Goal: Information Seeking & Learning: Find specific fact

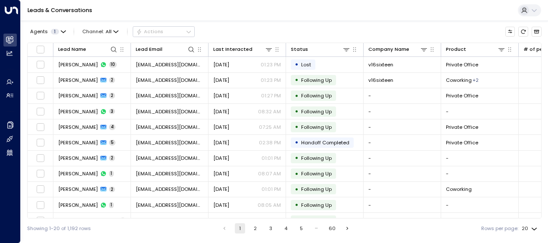
click at [253, 228] on button "2" at bounding box center [255, 228] width 10 height 10
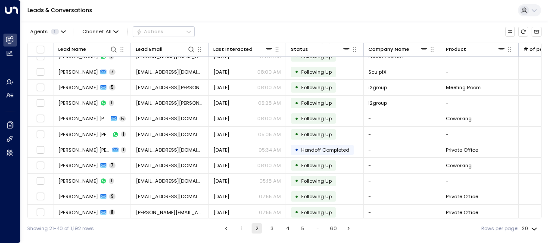
scroll to position [150, 0]
click at [268, 221] on div "Showing 21-40 of 1,192 rows 1 2 3 4 5 … 60 Rows per page: 20 **" at bounding box center [284, 228] width 515 height 20
click at [271, 226] on button "3" at bounding box center [272, 228] width 10 height 10
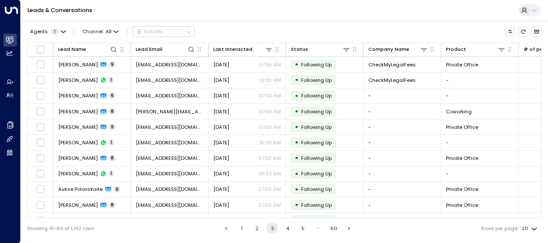
click at [306, 221] on div "Showing 41-60 of 1,192 rows 1 2 3 4 5 … 60 Rows per page: 20 **" at bounding box center [284, 228] width 515 height 20
click at [241, 228] on button "1" at bounding box center [242, 228] width 10 height 10
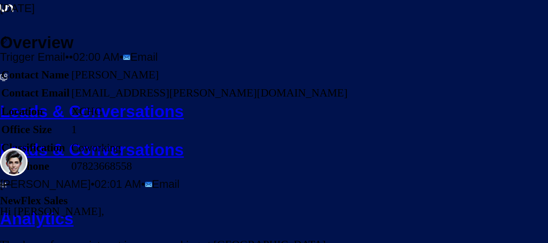
scroll to position [192, 0]
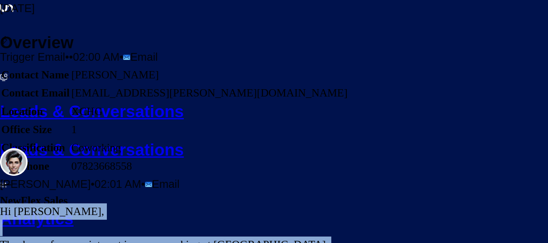
drag, startPoint x: 265, startPoint y: 75, endPoint x: 311, endPoint y: 194, distance: 127.6
drag, startPoint x: 311, startPoint y: 194, endPoint x: 290, endPoint y: 128, distance: 68.8
copy div "Hi Rishav, Thank you for your interest in our coworking at XCHG, located at 22 …"
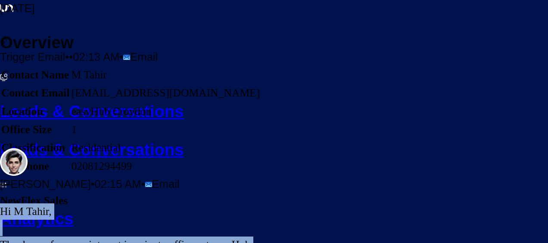
scroll to position [312, 0]
drag, startPoint x: 265, startPoint y: 95, endPoint x: 320, endPoint y: 159, distance: 83.7
drag, startPoint x: 320, startPoint y: 159, endPoint x: 287, endPoint y: 120, distance: 51.0
copy div "Hi M Tahir, Thank you for your interest in private offices at easyHub Croydon. …"
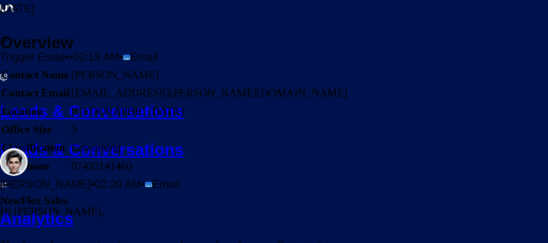
scroll to position [274, 0]
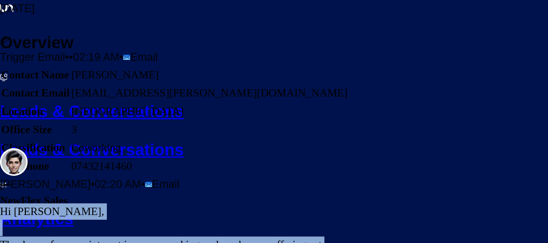
scroll to position [279, 0]
drag, startPoint x: 266, startPoint y: 77, endPoint x: 334, endPoint y: 160, distance: 107.5
drag, startPoint x: 334, startPoint y: 160, endPoint x: 292, endPoint y: 113, distance: 63.5
copy div "Hi [PERSON_NAME], Thank you for your interest in our coworking and workspace of…"
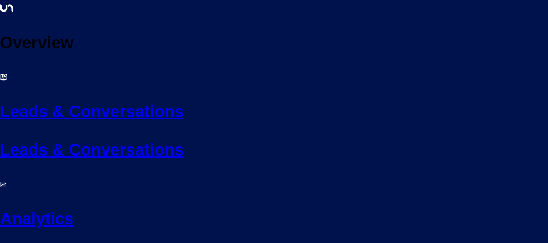
scroll to position [2611, 0]
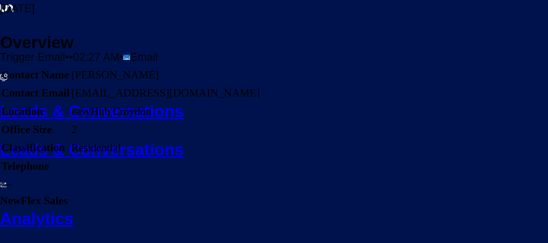
scroll to position [19, 0]
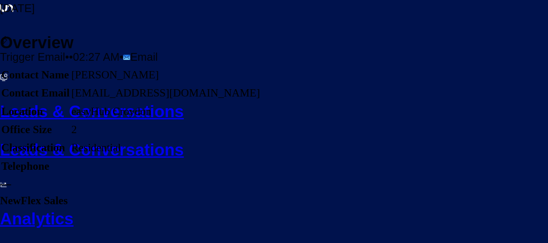
scroll to position [353, 0]
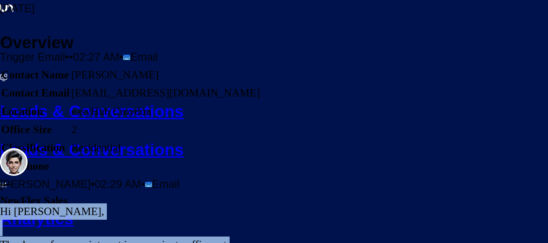
drag, startPoint x: 266, startPoint y: 87, endPoint x: 324, endPoint y: 167, distance: 99.4
drag, startPoint x: 324, startPoint y: 167, endPoint x: 292, endPoint y: 126, distance: 52.5
copy div "Hi Kumar, Thank you for your interest in our private offices at easyHub Croydon…"
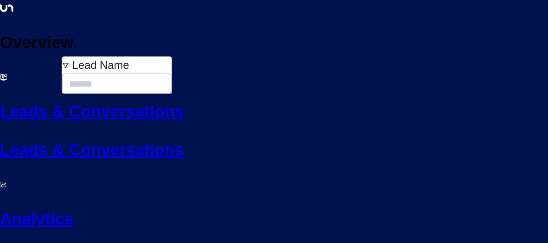
click at [72, 75] on input "text" at bounding box center [116, 83] width 109 height 21
type input "**********"
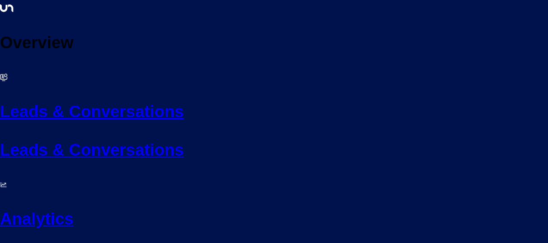
scroll to position [2378, 0]
drag, startPoint x: 265, startPoint y: 82, endPoint x: 296, endPoint y: 156, distance: 80.9
drag, startPoint x: 296, startPoint y: 156, endPoint x: 286, endPoint y: 140, distance: 18.8
copy div "Hi Lucy, It’s been nearly two weeks since I sent over our Cambridge office deta…"
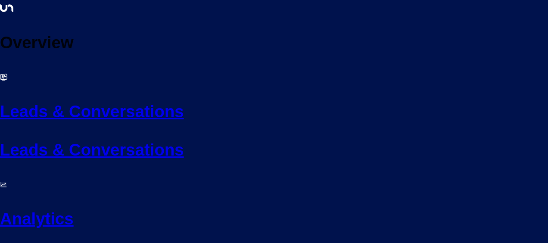
drag, startPoint x: 265, startPoint y: 97, endPoint x: 314, endPoint y: 170, distance: 87.5
drag, startPoint x: 314, startPoint y: 170, endPoint x: 289, endPoint y: 146, distance: 34.1
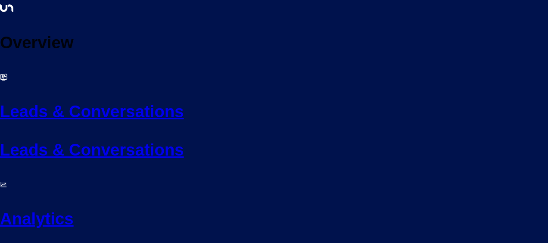
copy div "Hi Lucy, It’s been just over a week since I shared our Cambridge office options…"
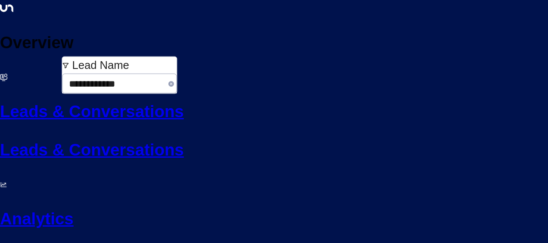
drag, startPoint x: 66, startPoint y: 74, endPoint x: 120, endPoint y: 74, distance: 53.9
click at [120, 74] on input "**********" at bounding box center [113, 83] width 103 height 21
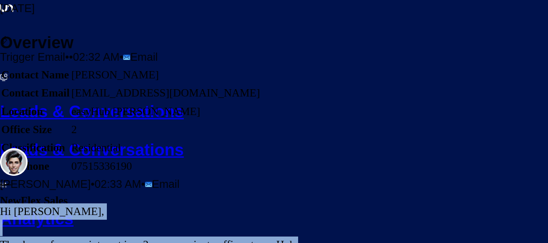
scroll to position [296, 0]
drag, startPoint x: 264, startPoint y: 79, endPoint x: 309, endPoint y: 159, distance: 91.9
drag, startPoint x: 309, startPoint y: 159, endPoint x: 281, endPoint y: 127, distance: 42.7
copy div "Hi Max, Thank you for your interest in a 2-person private office at easyHub Che…"
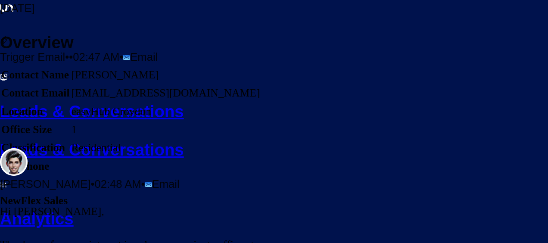
scroll to position [274, 0]
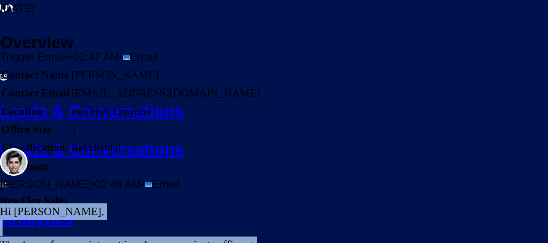
scroll to position [287, 0]
drag, startPoint x: 266, startPoint y: 103, endPoint x: 312, endPoint y: 152, distance: 67.7
drag, startPoint x: 312, startPoint y: 152, endPoint x: 281, endPoint y: 127, distance: 40.8
copy div "Hi Valerio, Thank you for your interest in a 1-person private office at easyHub…"
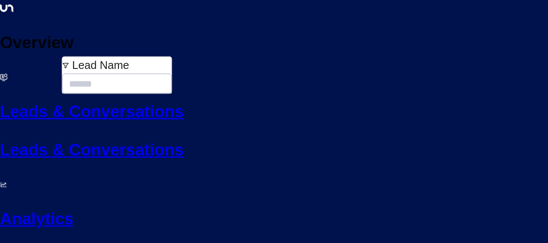
type input "**********"
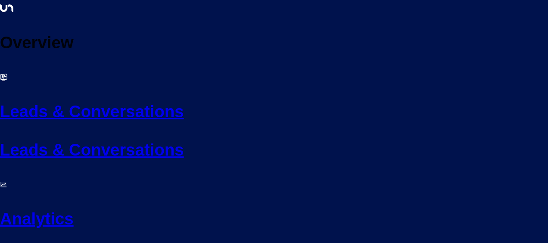
scroll to position [2368, 0]
drag, startPoint x: 265, startPoint y: 89, endPoint x: 309, endPoint y: 156, distance: 80.3
drag, startPoint x: 309, startPoint y: 156, endPoint x: 278, endPoint y: 137, distance: 37.0
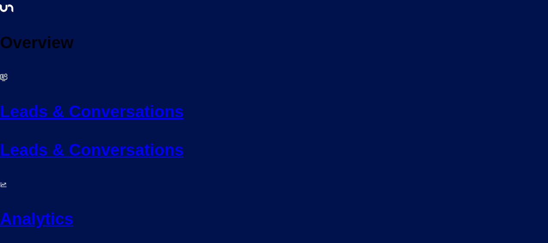
copy div "Hi Cindy, It’s been just over a week since I last reached out about our Croydon…"
drag, startPoint x: 33, startPoint y: 36, endPoint x: 215, endPoint y: 95, distance: 192.0
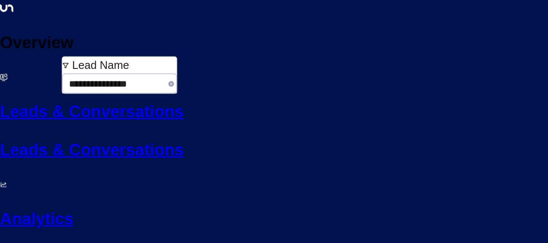
drag, startPoint x: 69, startPoint y: 74, endPoint x: 115, endPoint y: 73, distance: 47.0
click at [115, 73] on input "**********" at bounding box center [113, 83] width 103 height 21
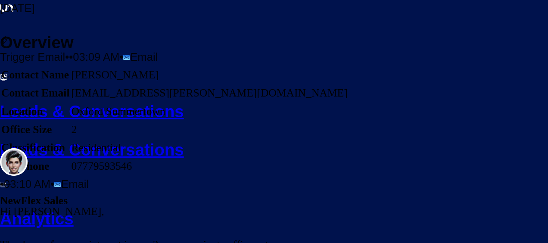
scroll to position [312, 0]
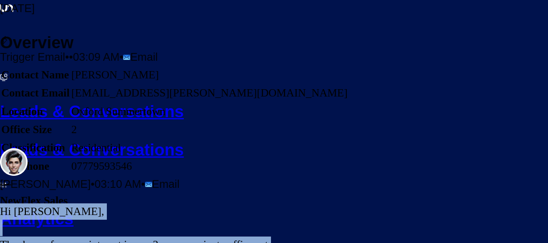
drag, startPoint x: 266, startPoint y: 75, endPoint x: 341, endPoint y: 155, distance: 110.1
drag, startPoint x: 341, startPoint y: 155, endPoint x: 294, endPoint y: 109, distance: 66.4
copy div "Hi Morit, Thank you for your interest in our 2-person private offices at Oxford…"
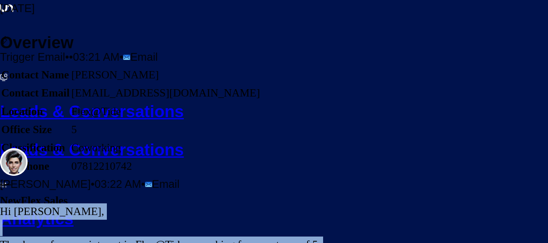
scroll to position [337, 0]
drag, startPoint x: 265, startPoint y: 71, endPoint x: 318, endPoint y: 154, distance: 98.6
drag, startPoint x: 318, startPoint y: 154, endPoint x: 295, endPoint y: 148, distance: 23.7
copy div "Hi Ashita, Thank you for your interest in Flex@Tide coworking for your team of …"
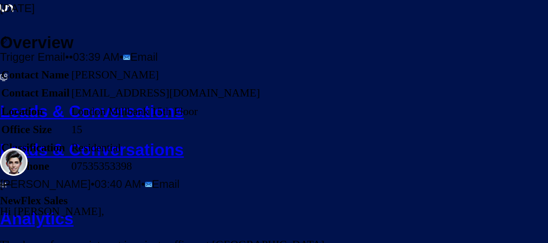
scroll to position [258, 0]
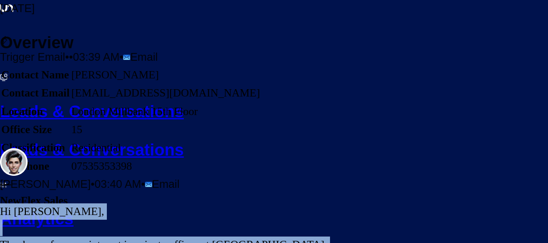
scroll to position [262, 0]
drag, startPoint x: 265, startPoint y: 97, endPoint x: 306, endPoint y: 150, distance: 67.7
drag, startPoint x: 306, startPoint y: 150, endPoint x: 280, endPoint y: 130, distance: 33.5
copy div "Hi Esther, Thank you for your interest in private offices at London Millbank 15…"
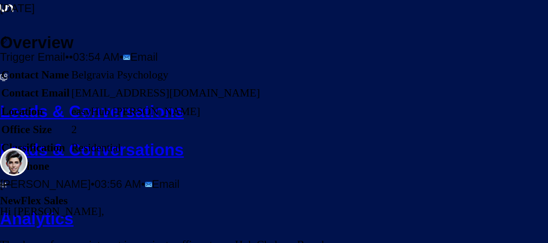
drag, startPoint x: 298, startPoint y: 151, endPoint x: 287, endPoint y: 197, distance: 47.8
drag, startPoint x: 287, startPoint y: 197, endPoint x: 330, endPoint y: 125, distance: 83.7
click at [261, 125] on div "Trigger Email • • 03:54 AM • Email Contact Name Belgravia Psychology Contact Em…" at bounding box center [130, 148] width 261 height 232
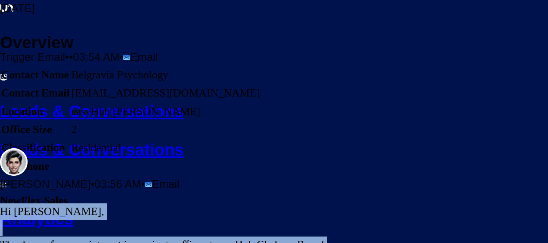
scroll to position [304, 0]
drag, startPoint x: 265, startPoint y: 110, endPoint x: 353, endPoint y: 159, distance: 100.7
drag, startPoint x: 353, startPoint y: 159, endPoint x: 288, endPoint y: 82, distance: 101.5
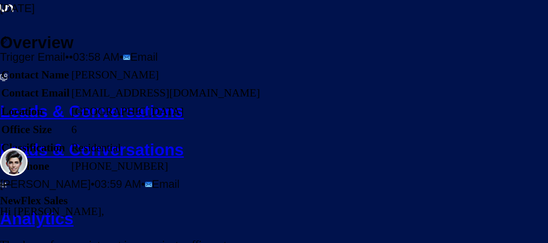
scroll to position [296, 0]
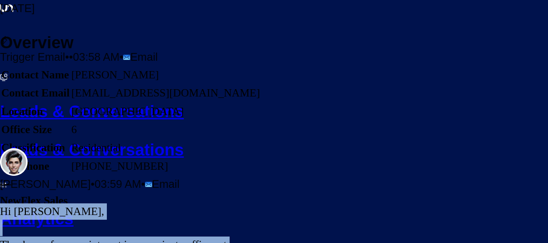
drag, startPoint x: 265, startPoint y: 91, endPoint x: 342, endPoint y: 236, distance: 163.9
drag, startPoint x: 342, startPoint y: 236, endPoint x: 287, endPoint y: 130, distance: 119.7
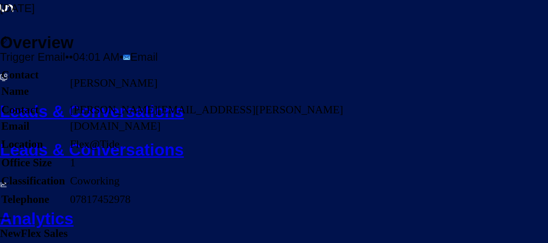
scroll to position [19, 0]
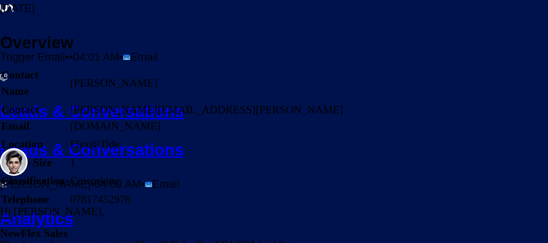
scroll to position [312, 0]
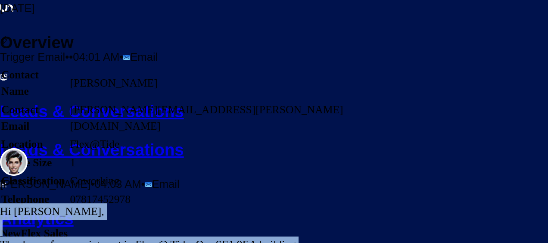
drag, startPoint x: 264, startPoint y: 91, endPoint x: 310, endPoint y: 154, distance: 78.0
drag, startPoint x: 310, startPoint y: 154, endPoint x: 293, endPoint y: 102, distance: 54.9
copy div "Hi Bhavik, Thank you for your interest in Flex @ Tide. Our SE1 9EA building pro…"
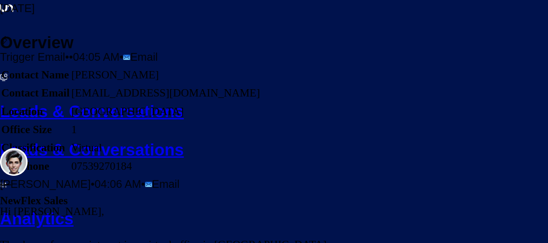
scroll to position [299, 0]
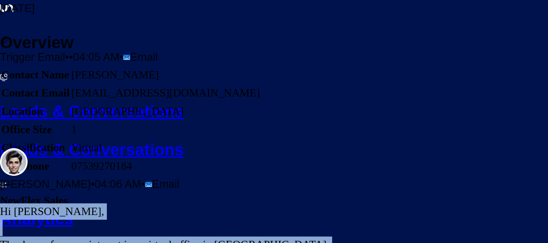
scroll to position [312, 0]
drag, startPoint x: 265, startPoint y: 78, endPoint x: 333, endPoint y: 153, distance: 100.4
drag, startPoint x: 333, startPoint y: 153, endPoint x: 291, endPoint y: 89, distance: 76.0
copy div "Hi Viktor, Thank you for your interest in a virtual office in Cambridge. While …"
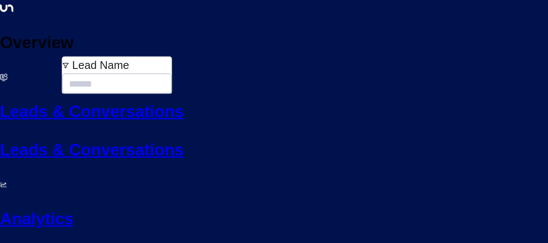
type input "**********"
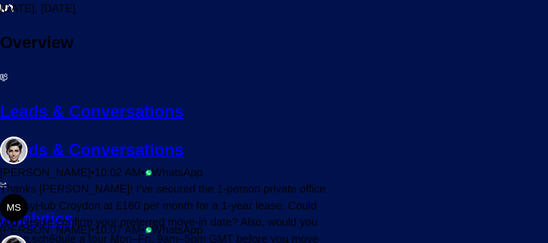
scroll to position [190, 0]
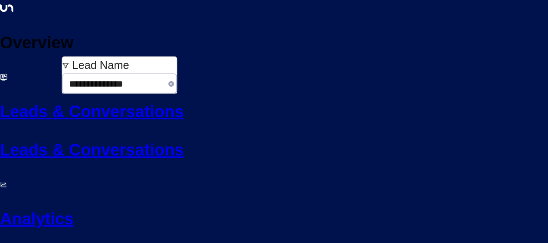
drag, startPoint x: 67, startPoint y: 73, endPoint x: 126, endPoint y: 77, distance: 58.7
click at [126, 77] on input "**********" at bounding box center [113, 83] width 103 height 21
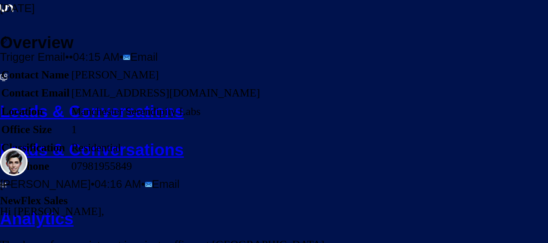
scroll to position [250, 0]
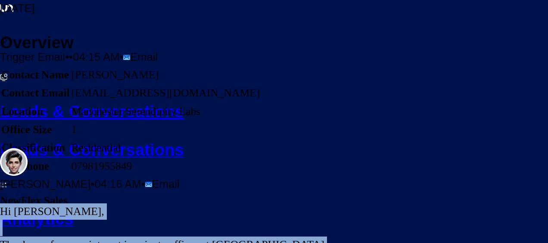
scroll to position [254, 0]
drag, startPoint x: 265, startPoint y: 103, endPoint x: 313, endPoint y: 158, distance: 72.6
drag, startPoint x: 313, startPoint y: 158, endPoint x: 271, endPoint y: 111, distance: 63.1
copy div "Hi Naseera, Thank you for your interest in private offices at Manchester Serend…"
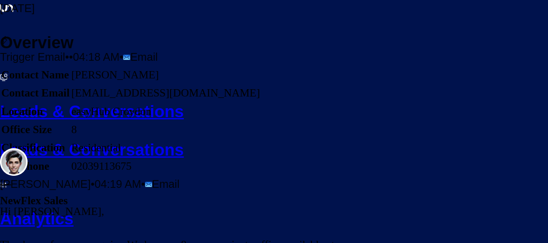
scroll to position [233, 0]
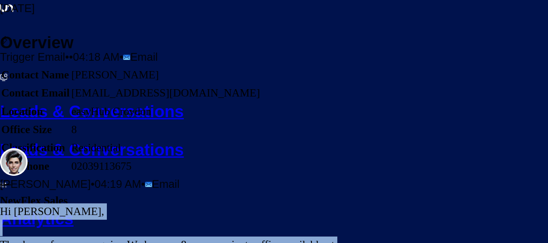
scroll to position [237, 0]
drag, startPoint x: 264, startPoint y: 100, endPoint x: 318, endPoint y: 151, distance: 74.1
drag, startPoint x: 318, startPoint y: 151, endPoint x: 273, endPoint y: 100, distance: 67.8
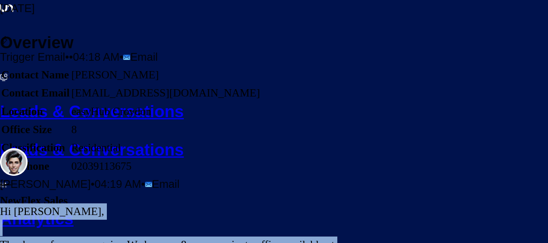
copy div "Hi Ned, Thank you for your enquiry. We have an 8-person private office availabl…"
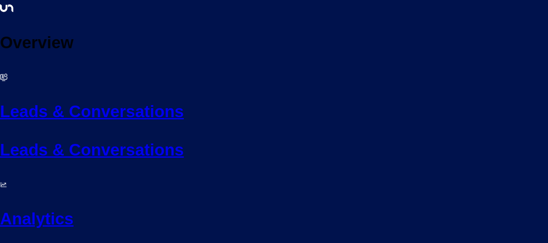
scroll to position [283, 0]
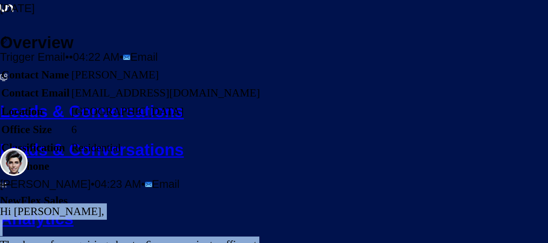
scroll to position [296, 0]
drag, startPoint x: 265, startPoint y: 112, endPoint x: 360, endPoint y: 246, distance: 164.4
copy div "Hi Ronan, Thank you for enquiring about a 6-person private office at London Vic…"
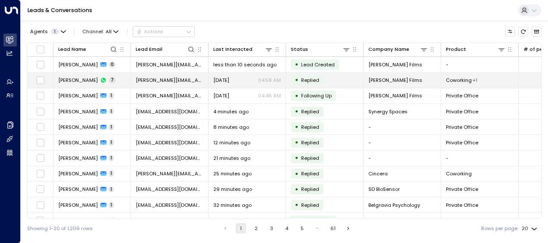
click at [153, 83] on span "[PERSON_NAME][EMAIL_ADDRESS][DOMAIN_NAME]" at bounding box center [170, 80] width 68 height 7
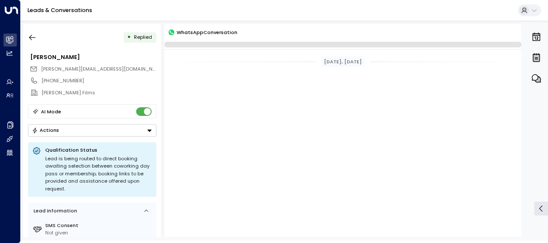
scroll to position [256, 0]
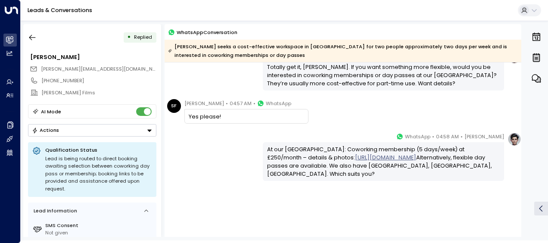
click at [205, 161] on div "[PERSON_NAME] • 04:58 AM • WhatsApp At our Oxford centre: Coworking membership …" at bounding box center [343, 156] width 357 height 49
drag, startPoint x: 189, startPoint y: 113, endPoint x: 391, endPoint y: 176, distance: 211.7
click at [391, 176] on div "[DATE], [DATE] SF [PERSON_NAME] • 04:49 AM • WhatsApp Thanks / that will be too…" at bounding box center [343, 28] width 357 height 443
copy div "Yes please! [PERSON_NAME] • 04:58 AM • WhatsApp At our Oxford centre: Coworking…"
click at [34, 37] on icon "button" at bounding box center [32, 37] width 9 height 9
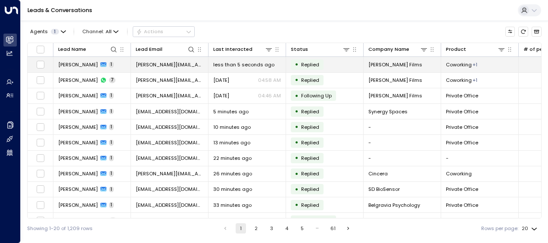
click at [164, 64] on span "[PERSON_NAME][EMAIL_ADDRESS][DOMAIN_NAME]" at bounding box center [170, 64] width 68 height 7
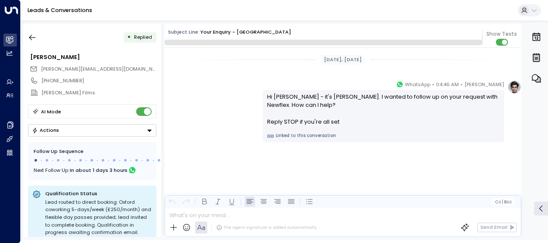
scroll to position [1652, 0]
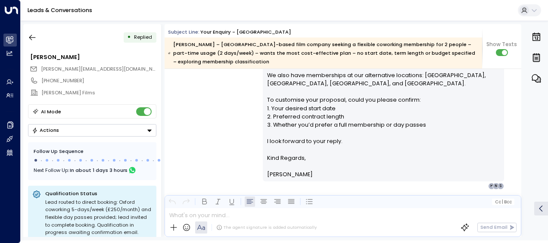
click at [228, 102] on div "[PERSON_NAME] • 04:29 AM • Email Hi [PERSON_NAME], Thank you for your interest …" at bounding box center [343, 78] width 357 height 222
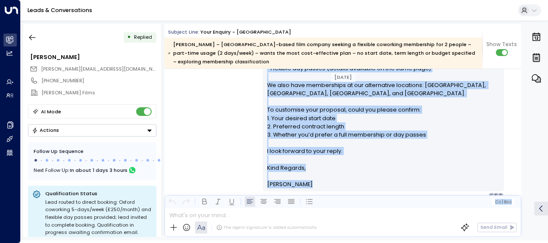
scroll to position [1673, 0]
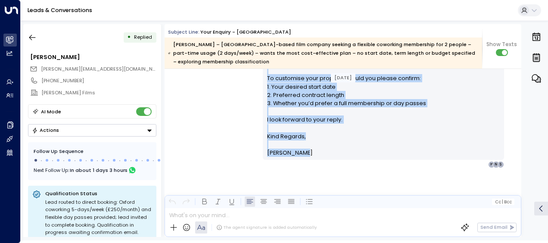
drag, startPoint x: 266, startPoint y: 85, endPoint x: 314, endPoint y: 156, distance: 86.1
click at [314, 156] on div "Hi [PERSON_NAME], Thank you for your interest in our coworking options at [GEOG…" at bounding box center [383, 58] width 233 height 199
drag, startPoint x: 314, startPoint y: 156, endPoint x: 286, endPoint y: 129, distance: 39.0
copy div "Hi [PERSON_NAME], Thank you for your interest in our coworking options at [GEOG…"
